Goal: Transaction & Acquisition: Subscribe to service/newsletter

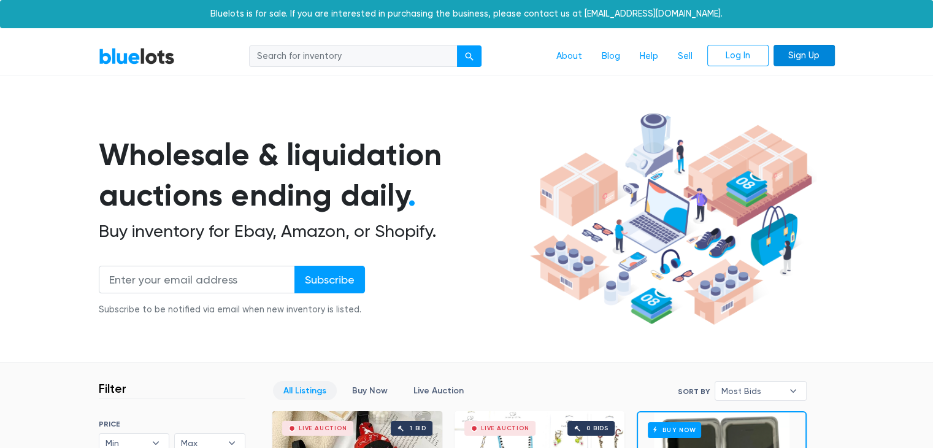
click at [800, 61] on link "Sign Up" at bounding box center [804, 56] width 61 height 22
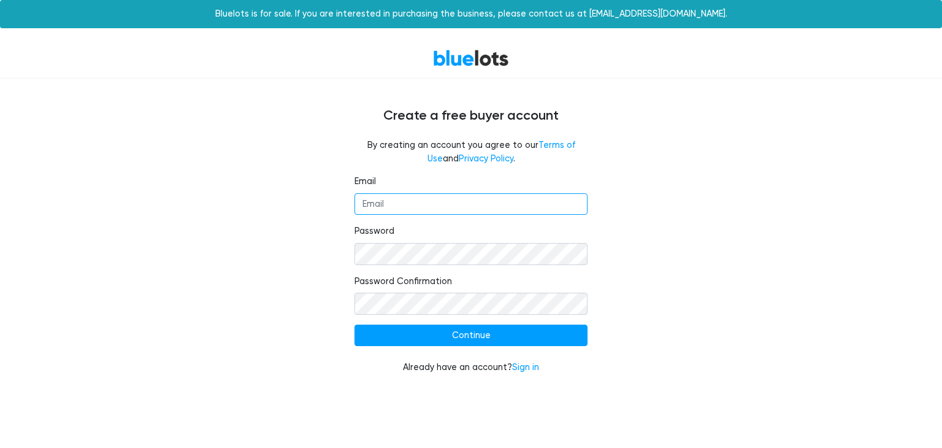
click at [429, 199] on input "Email" at bounding box center [471, 204] width 233 height 22
type input "[EMAIL_ADDRESS][DOMAIN_NAME]"
click at [158, 254] on div "Email [EMAIL_ADDRESS][DOMAIN_NAME] Password Password Confirmation Continue Alre…" at bounding box center [471, 282] width 755 height 214
click at [296, 232] on div "Email [EMAIL_ADDRESS][DOMAIN_NAME] Password Password Confirmation Continue Alre…" at bounding box center [471, 282] width 755 height 214
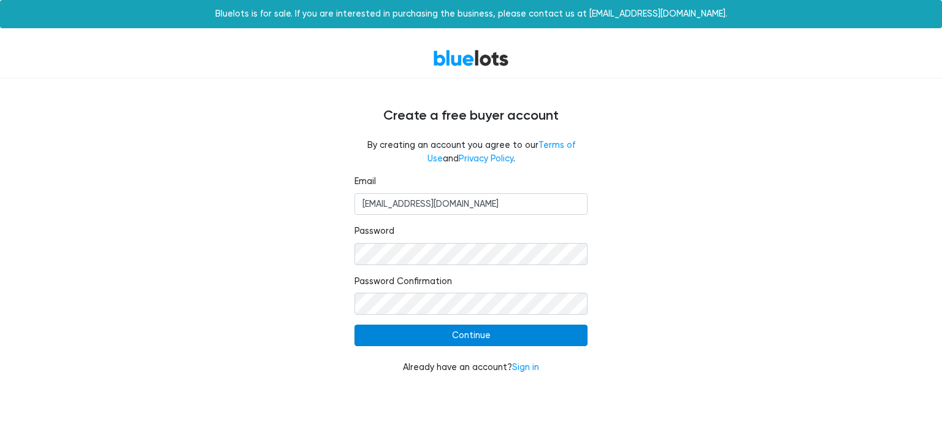
click at [473, 334] on input "Continue" at bounding box center [471, 336] width 233 height 22
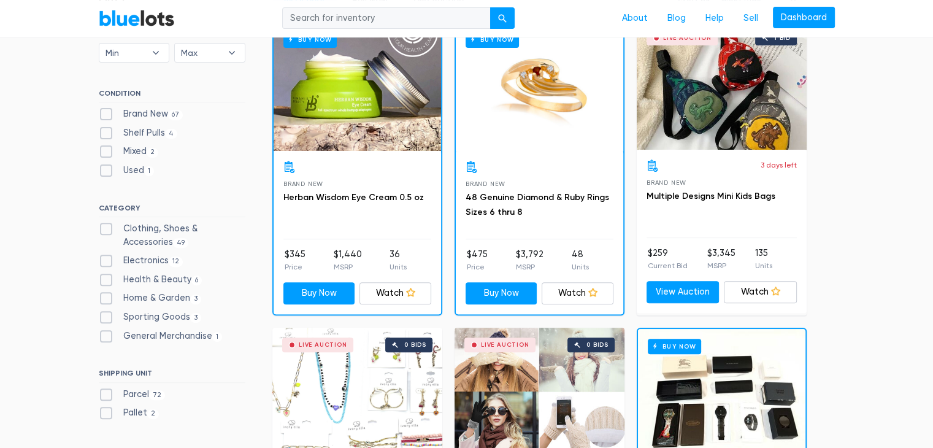
scroll to position [383, 0]
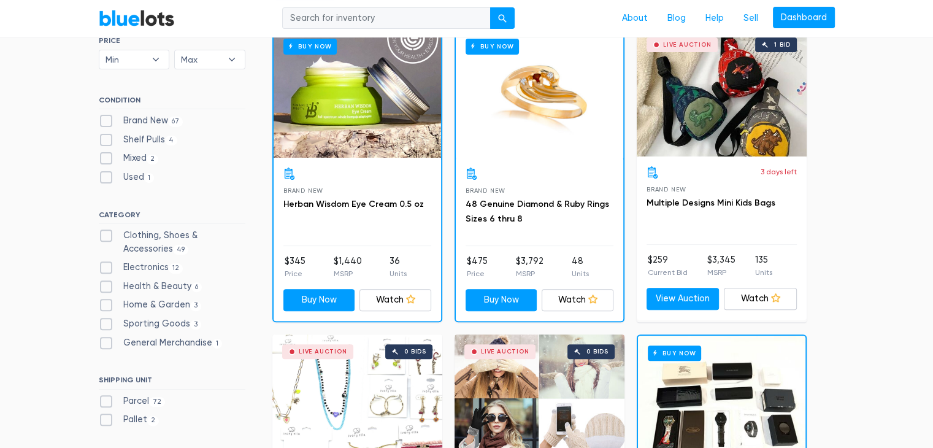
click at [107, 232] on label "Clothing, Shoes & Accessories 49" at bounding box center [172, 242] width 147 height 26
click at [107, 232] on Accessories"] "Clothing, Shoes & Accessories 49" at bounding box center [103, 233] width 8 height 8
checkbox Accessories"] "true"
